Goal: Information Seeking & Learning: Learn about a topic

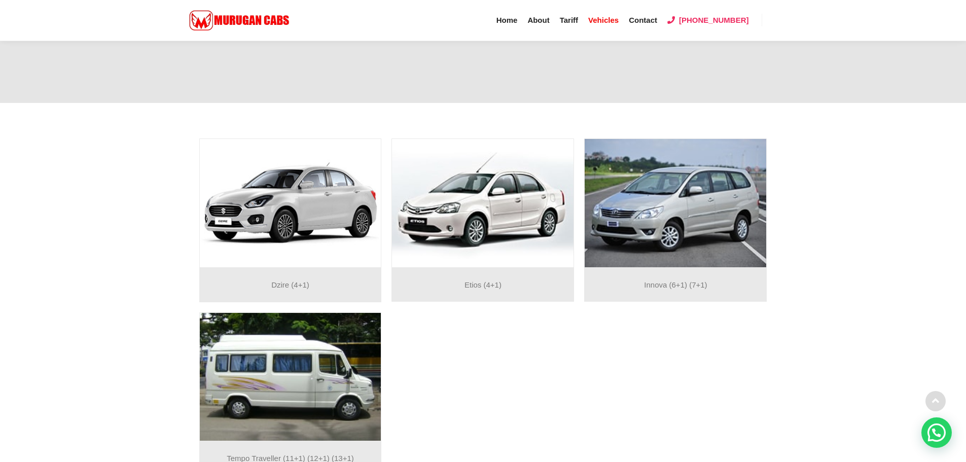
scroll to position [184, 0]
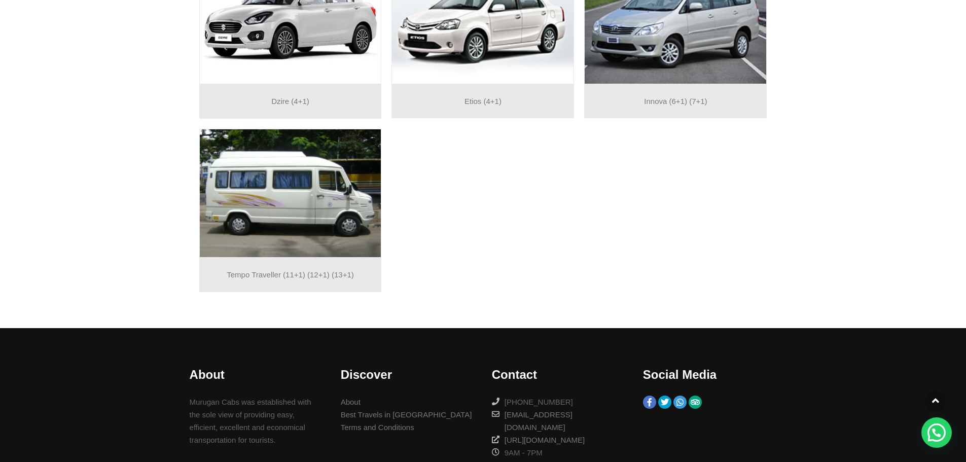
click at [335, 228] on img at bounding box center [291, 193] width 182 height 128
click at [246, 193] on img at bounding box center [291, 193] width 182 height 128
click at [249, 193] on img at bounding box center [291, 193] width 182 height 128
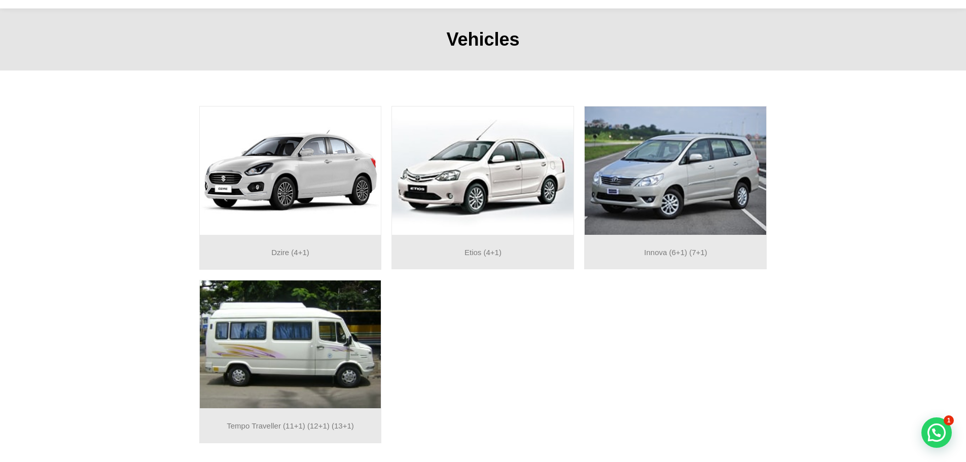
scroll to position [0, 0]
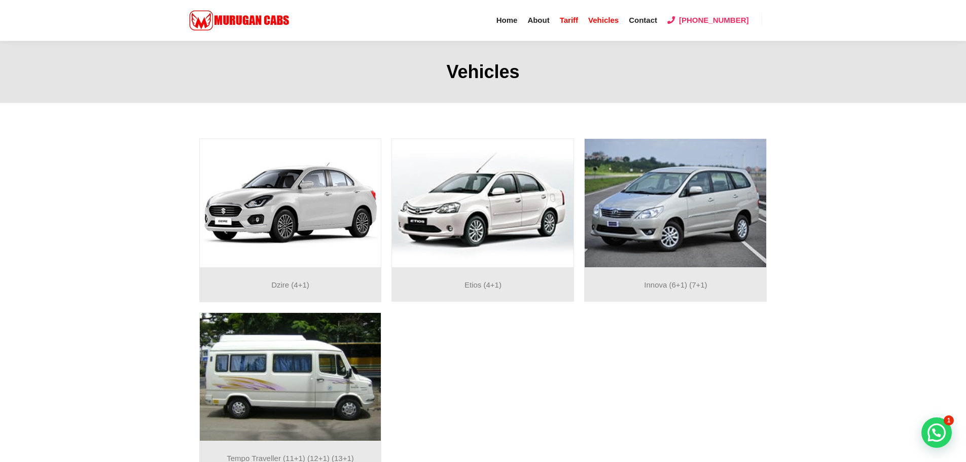
click at [578, 21] on span "Tariff" at bounding box center [569, 20] width 18 height 9
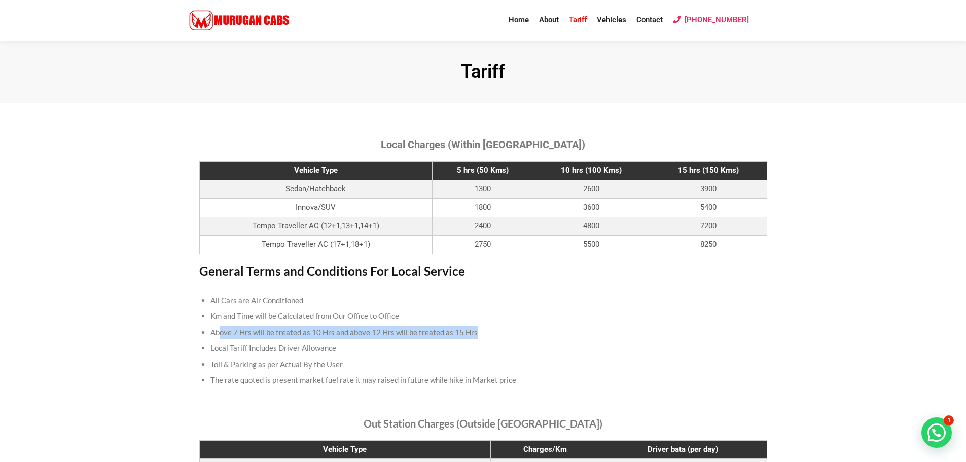
drag, startPoint x: 221, startPoint y: 331, endPoint x: 596, endPoint y: 321, distance: 375.0
click at [591, 324] on ul "All Cars are Air Conditioned Km and Time will be Calculated from Our Office to …" at bounding box center [483, 341] width 545 height 96
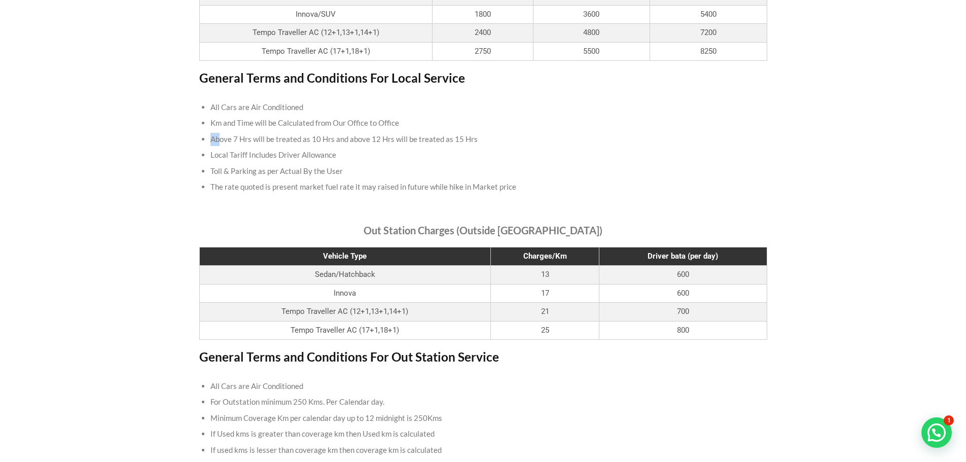
scroll to position [203, 0]
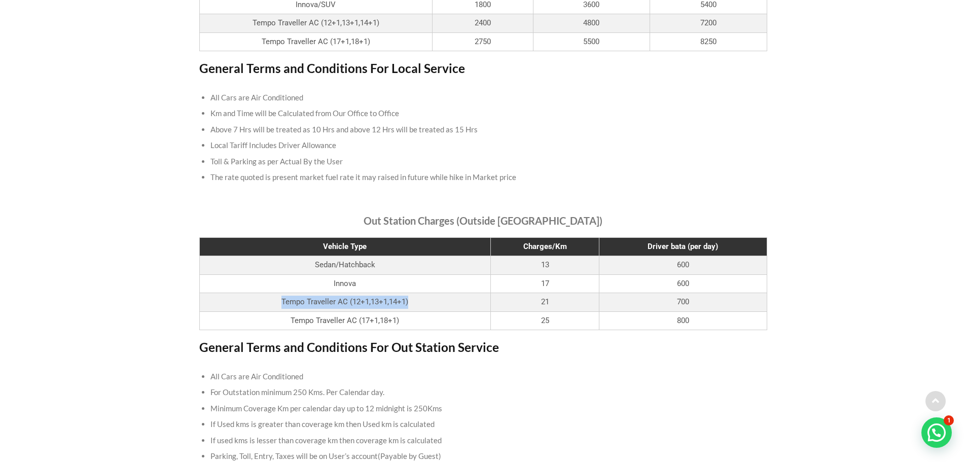
drag, startPoint x: 271, startPoint y: 298, endPoint x: 448, endPoint y: 299, distance: 177.5
click at [448, 299] on td "Tempo Traveller AC (12+1,13+1,14+1)" at bounding box center [345, 302] width 292 height 19
drag, startPoint x: 279, startPoint y: 323, endPoint x: 700, endPoint y: 326, distance: 421.0
click at [700, 326] on tr "Tempo Traveller AC (17+1,18+1) 25 800" at bounding box center [483, 320] width 568 height 19
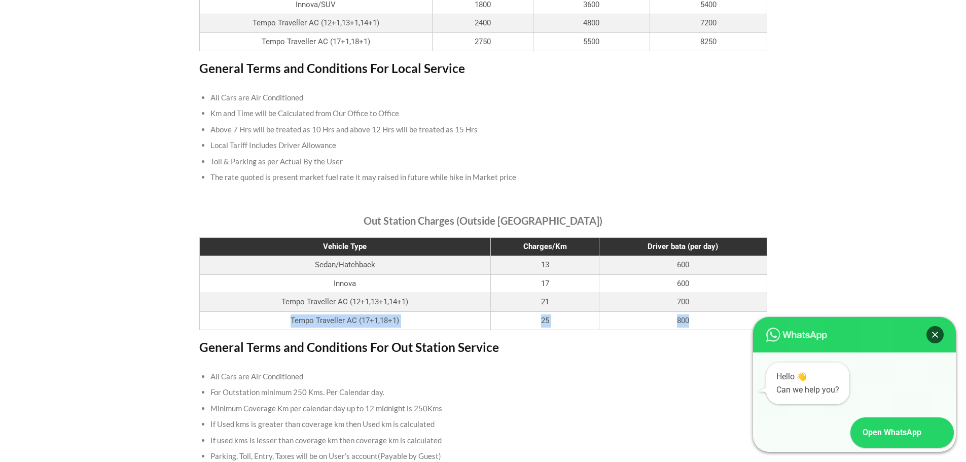
click at [935, 334] on div "Close" at bounding box center [935, 334] width 17 height 17
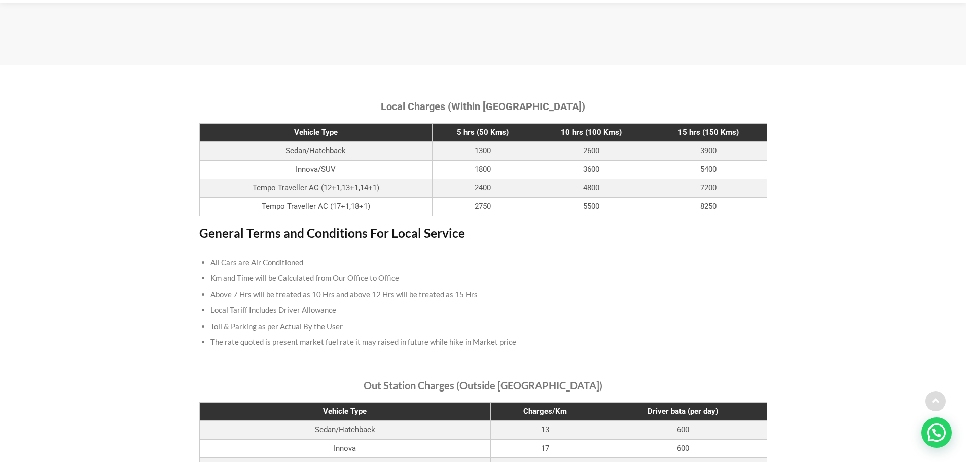
scroll to position [0, 0]
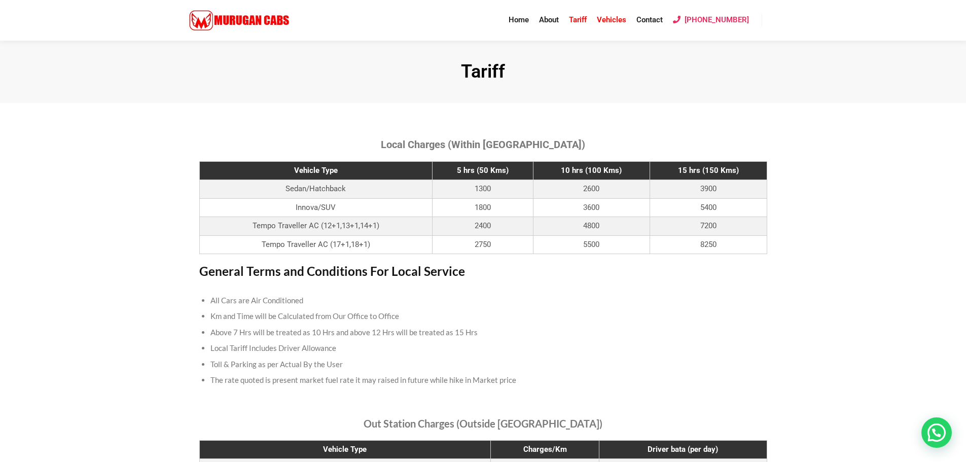
click at [617, 18] on span "Vehicles" at bounding box center [611, 19] width 29 height 9
